Goal: Transaction & Acquisition: Purchase product/service

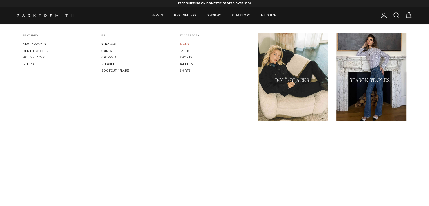
click at [186, 45] on link "JEANS" at bounding box center [215, 44] width 70 height 6
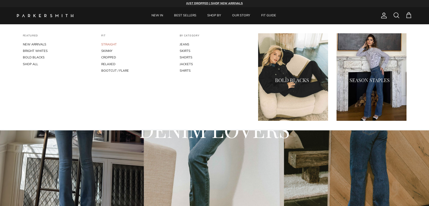
click at [114, 44] on link "STRAIGHT" at bounding box center [136, 44] width 70 height 6
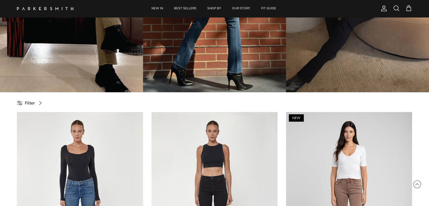
scroll to position [141, 0]
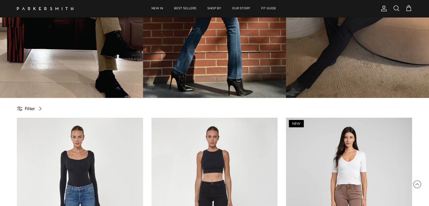
click at [27, 109] on span "Filter" at bounding box center [30, 108] width 10 height 7
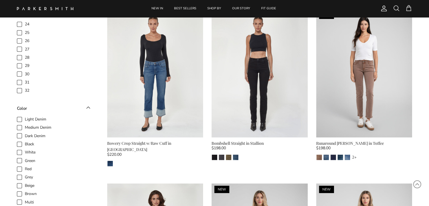
scroll to position [256, 0]
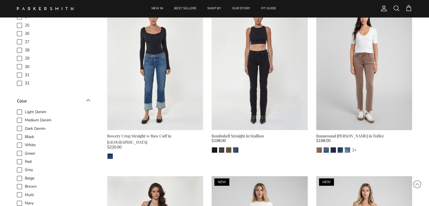
click at [25, 153] on span "Green" at bounding box center [30, 154] width 10 height 6
click at [25, 151] on input "Green" at bounding box center [25, 150] width 1 height 1
checkbox input "true"
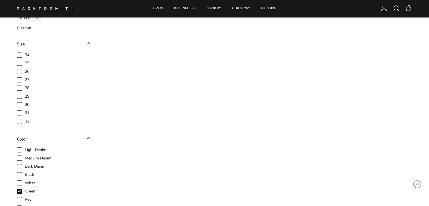
scroll to position [243, 0]
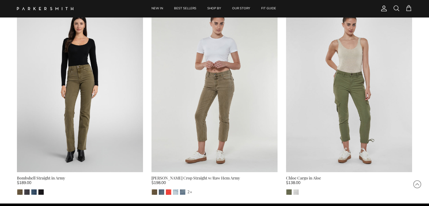
scroll to position [252, 0]
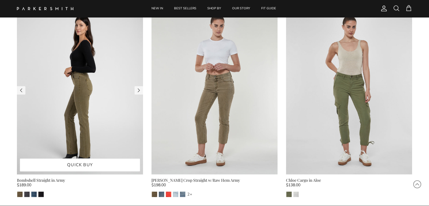
click at [81, 90] on img at bounding box center [80, 90] width 126 height 168
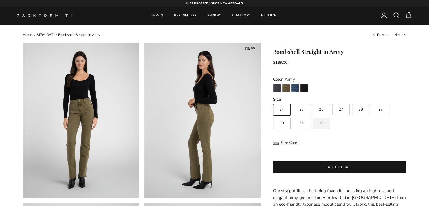
click at [322, 122] on span "32" at bounding box center [321, 123] width 5 height 4
click at [273, 102] on input "32" at bounding box center [273, 101] width 0 height 0
radio input "true"
click at [322, 122] on span "32" at bounding box center [321, 123] width 5 height 4
click at [273, 102] on input "32" at bounding box center [273, 101] width 0 height 0
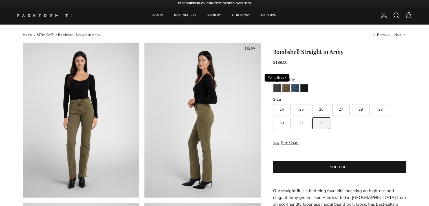
click at [276, 88] on img "Point Break" at bounding box center [276, 87] width 7 height 7
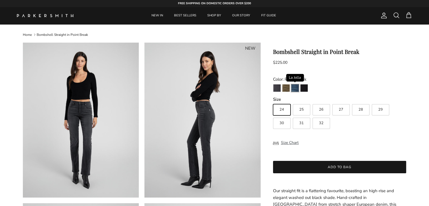
click at [293, 88] on img "La Jolla" at bounding box center [294, 87] width 7 height 7
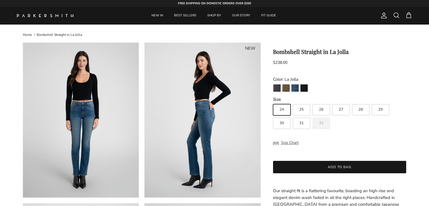
click at [27, 34] on link "Home" at bounding box center [27, 34] width 9 height 5
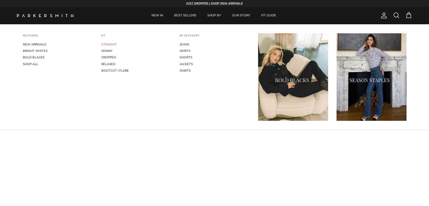
click at [108, 44] on link "STRAIGHT" at bounding box center [136, 44] width 70 height 6
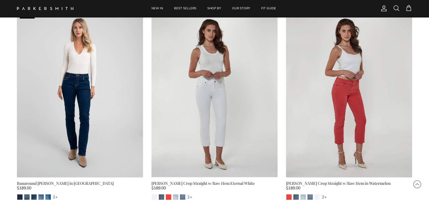
scroll to position [1499, 0]
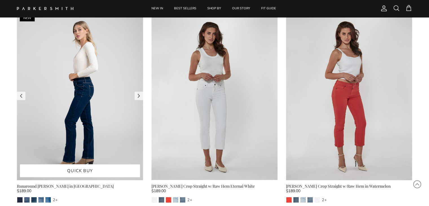
click at [79, 95] on img at bounding box center [80, 96] width 126 height 168
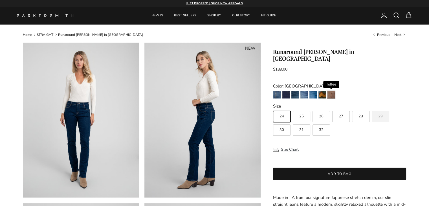
click at [331, 91] on img "Toffee" at bounding box center [330, 94] width 7 height 7
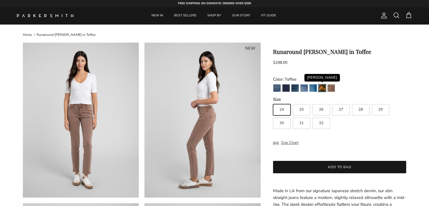
click at [322, 89] on img "Fairchild" at bounding box center [321, 87] width 7 height 7
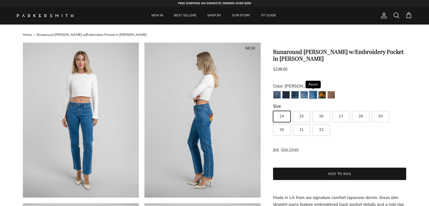
click at [311, 91] on img "Azure" at bounding box center [312, 94] width 7 height 7
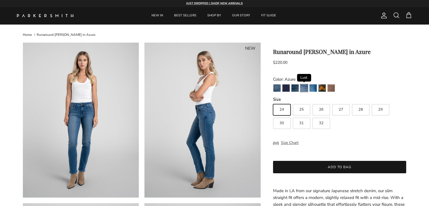
click at [303, 86] on img "Lust" at bounding box center [303, 87] width 7 height 7
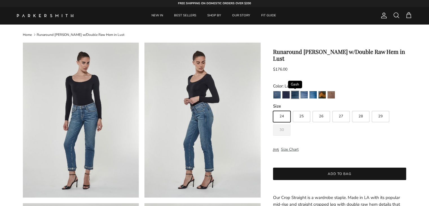
click at [293, 91] on img "Gash" at bounding box center [294, 94] width 7 height 7
